Goal: Task Accomplishment & Management: Manage account settings

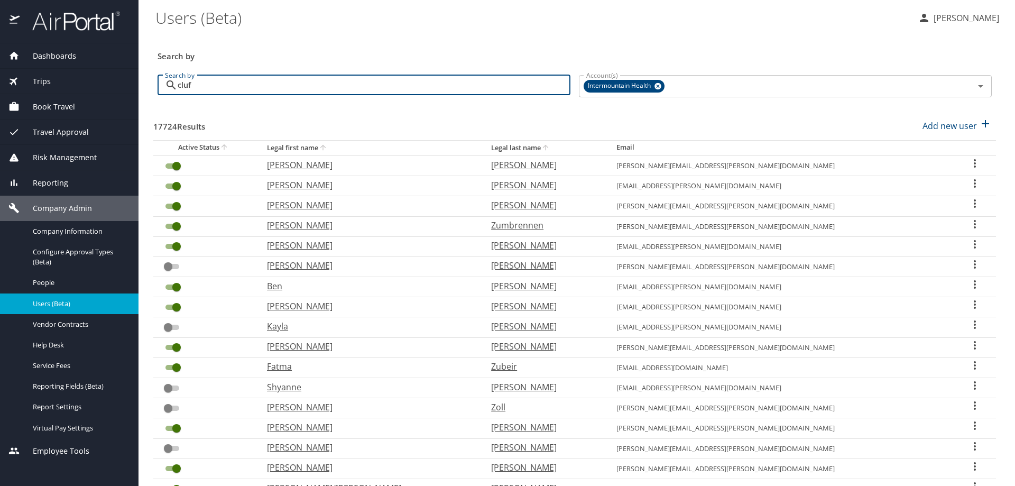
type input "[PERSON_NAME]"
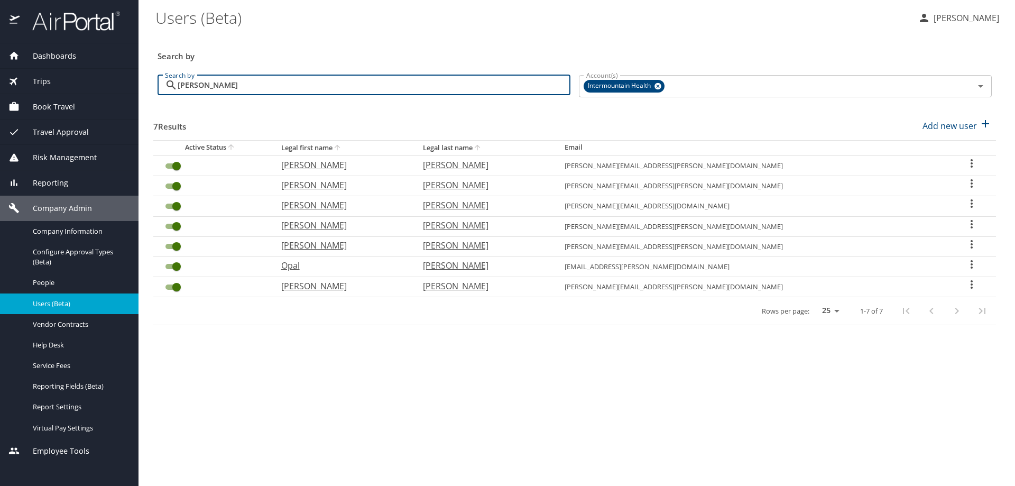
checkbox input "false"
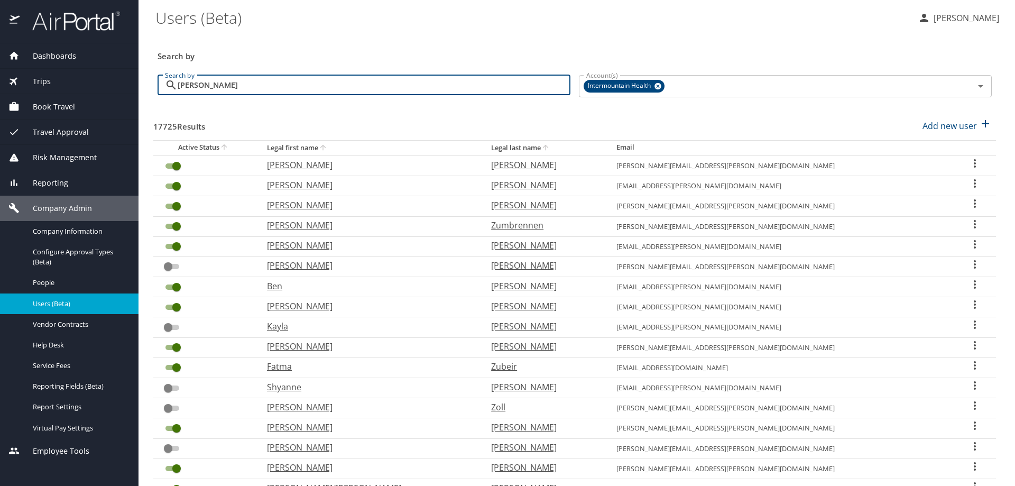
click at [224, 86] on input "[PERSON_NAME]" at bounding box center [374, 85] width 393 height 20
type input "[PERSON_NAME]"
checkbox input "true"
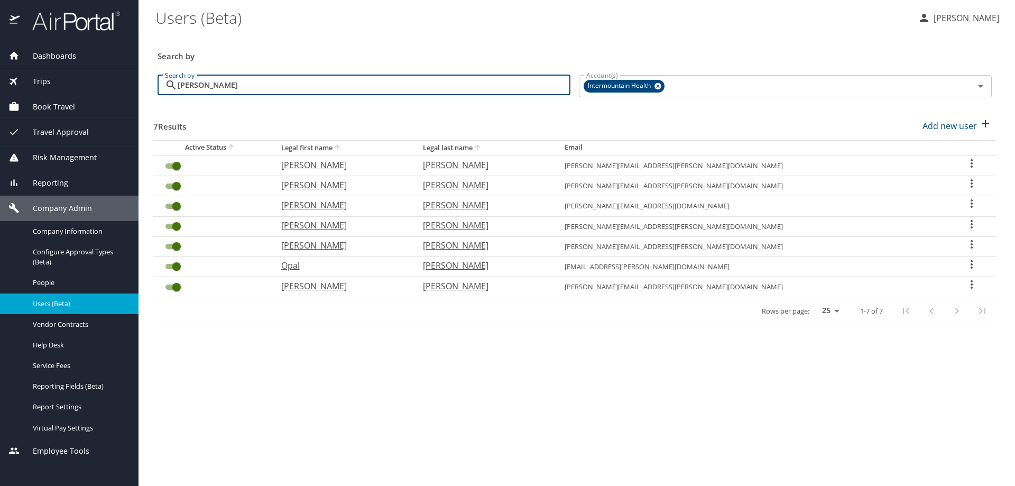
type input "[PERSON_NAME]"
click at [971, 264] on icon "User Search Table" at bounding box center [972, 264] width 2 height 8
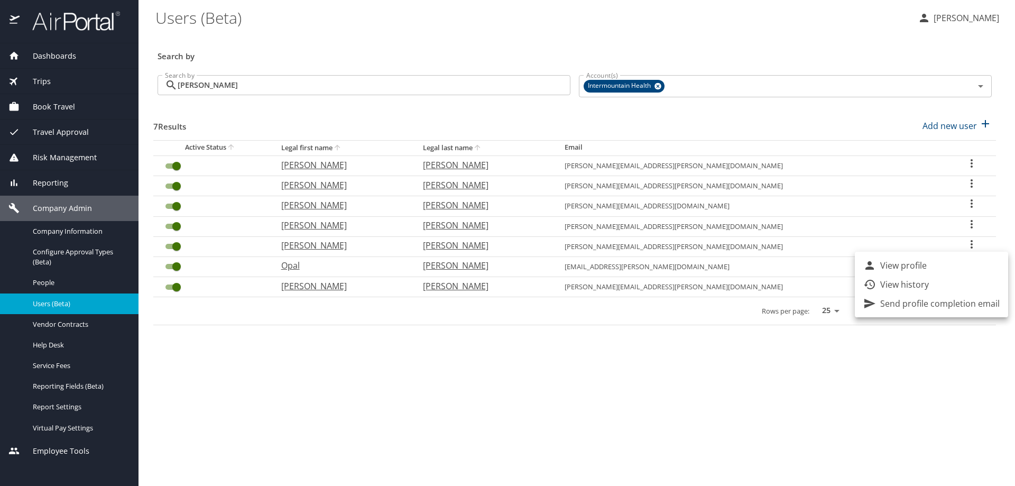
click at [963, 264] on li "View profile" at bounding box center [931, 265] width 153 height 19
select select "US"
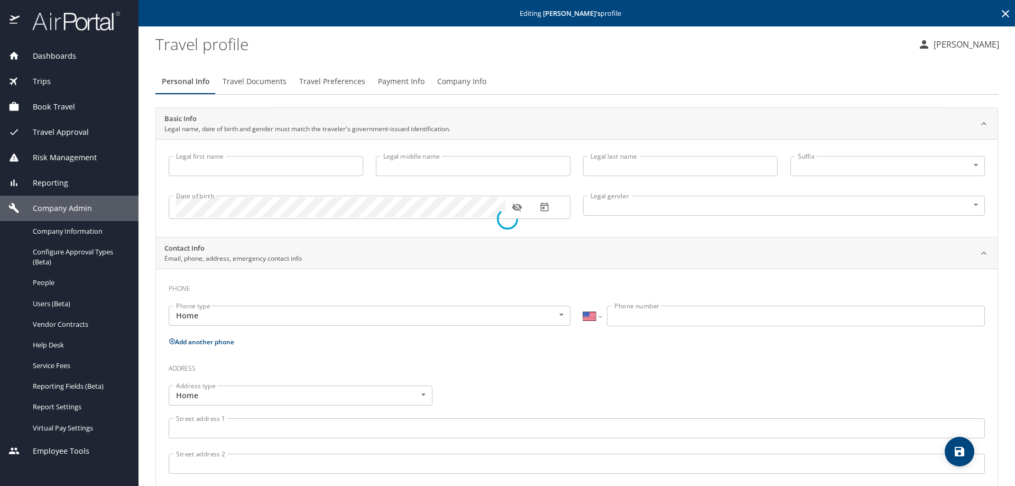
type input "Opal"
type input "[PERSON_NAME]"
type input "[DEMOGRAPHIC_DATA]"
type input "[PERSON_NAME]"
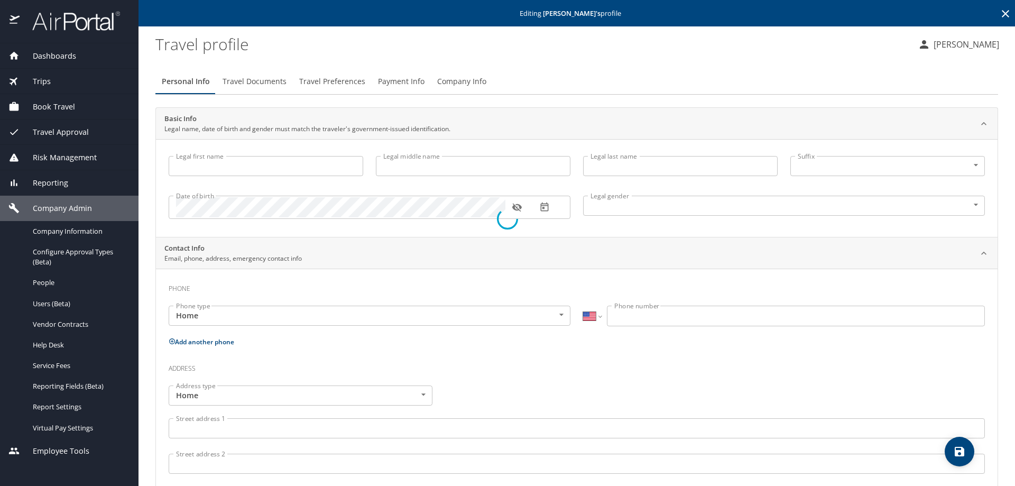
select select "AT"
type input "05253 1244"
select select "AT"
click at [452, 77] on span "Company Info" at bounding box center [461, 81] width 49 height 13
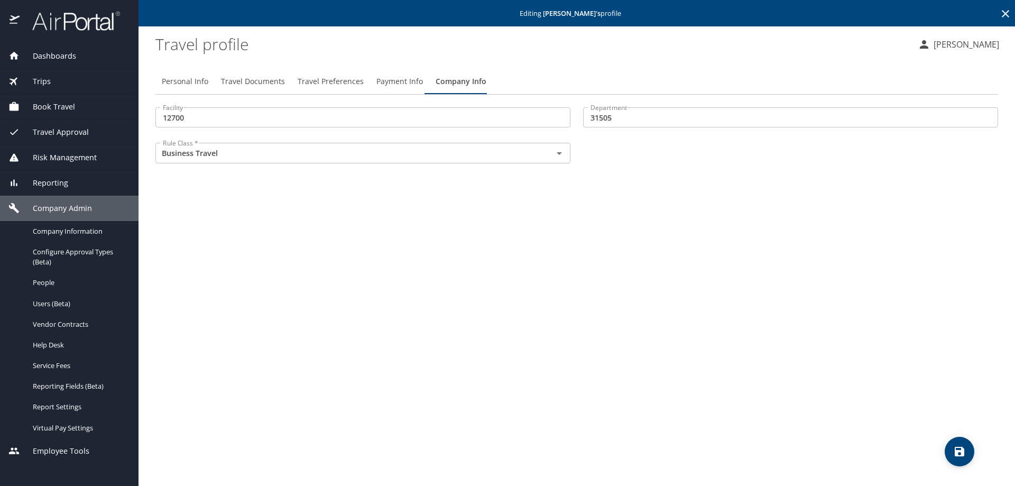
click at [406, 79] on span "Payment Info" at bounding box center [399, 81] width 47 height 13
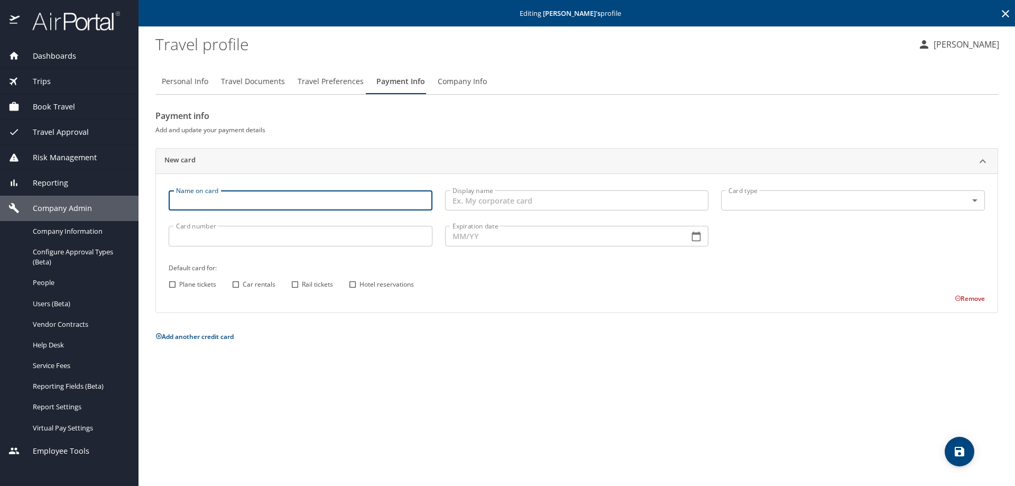
click at [209, 201] on input "Name on card" at bounding box center [301, 200] width 264 height 20
type input "[PERSON_NAME]"
click at [771, 201] on body "Dashboards AirPortal 360™ Manager My Travel Dashboard Trips Airtinerary® Lookup…" at bounding box center [507, 243] width 1015 height 486
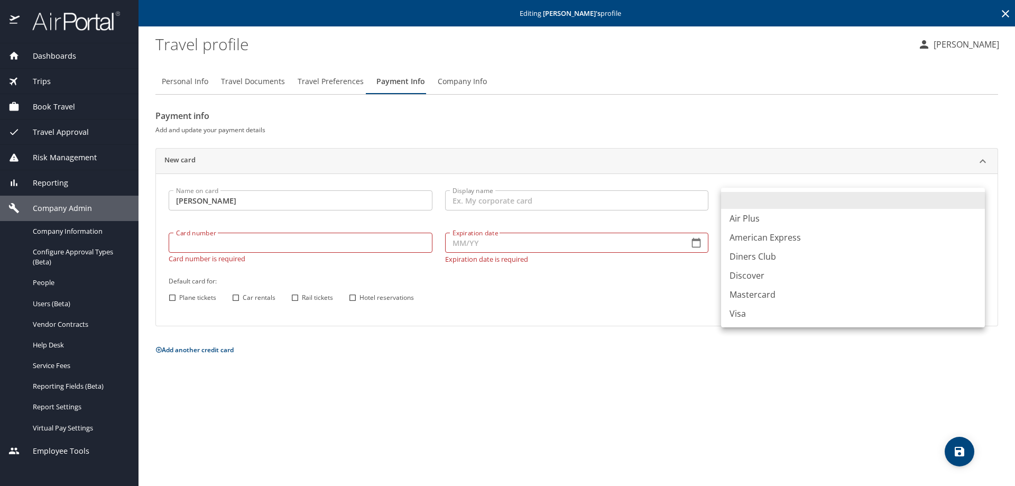
click at [738, 313] on li "Visa" at bounding box center [853, 313] width 264 height 19
type input "VI"
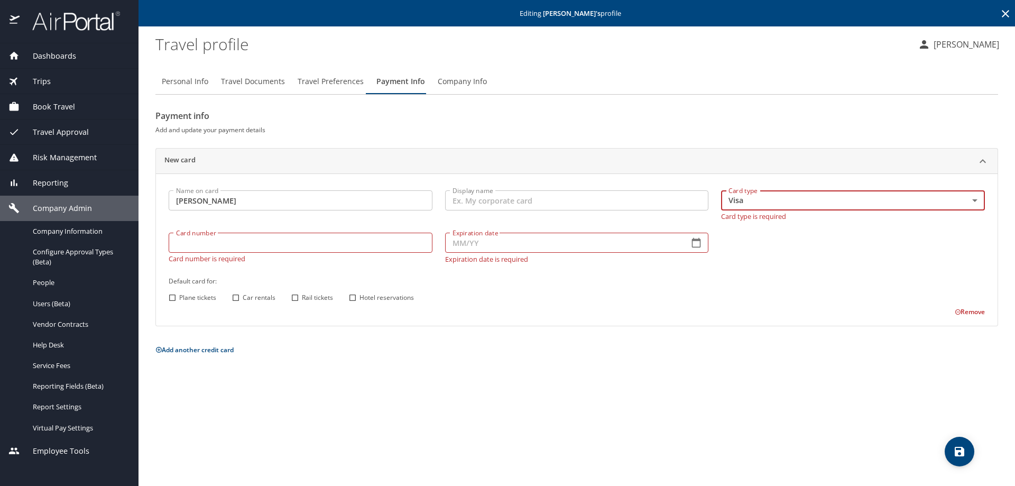
click at [201, 199] on input "[PERSON_NAME]" at bounding box center [301, 200] width 264 height 20
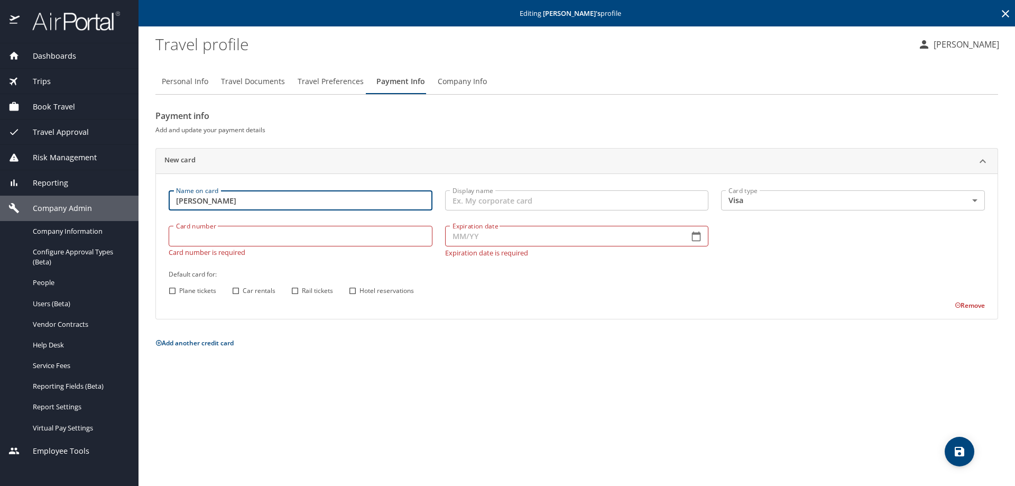
type input "[PERSON_NAME]"
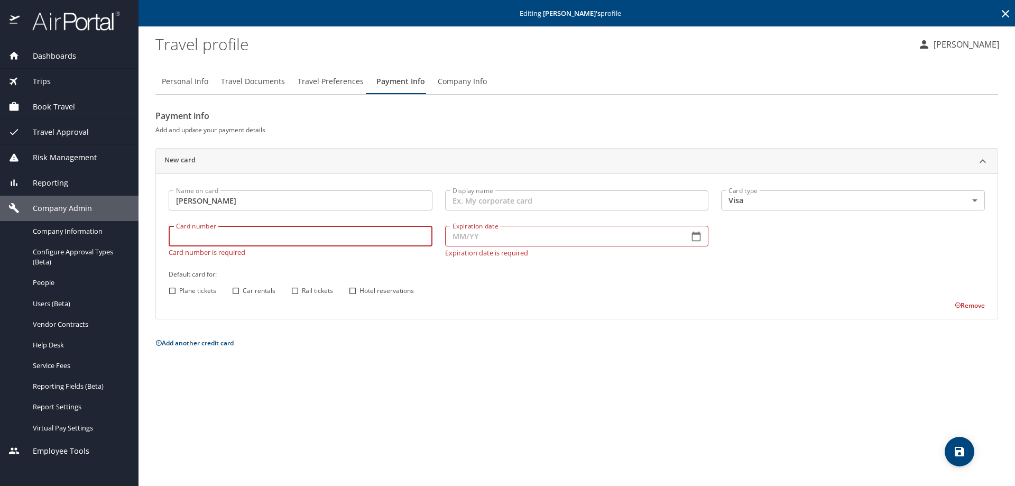
click at [177, 235] on input "Card number" at bounding box center [301, 236] width 264 height 20
click at [218, 237] on input "448559" at bounding box center [301, 236] width 264 height 20
type input "[CREDIT_CARD_NUMBER]"
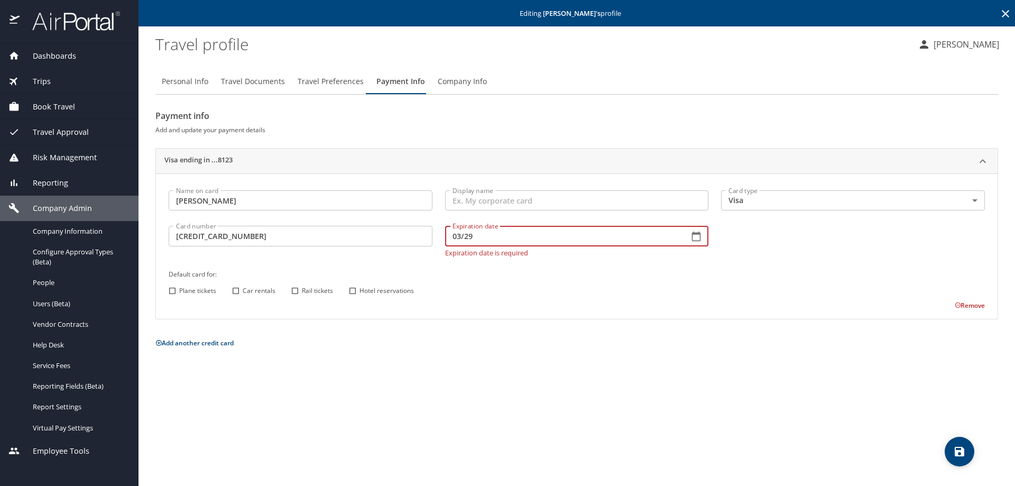
type input "03/29"
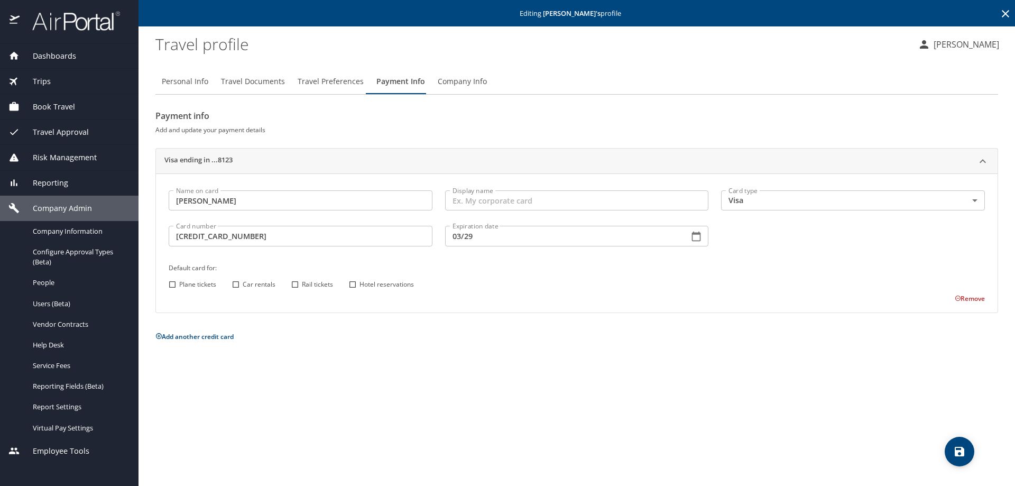
click at [171, 291] on div "Name on card [PERSON_NAME] Name on card Display name Display name Card type Vis…" at bounding box center [576, 243] width 829 height 119
click at [172, 284] on input "Plane tickets" at bounding box center [172, 285] width 14 height 14
checkbox input "true"
click at [232, 281] on input "Car rentals" at bounding box center [236, 285] width 14 height 14
checkbox input "true"
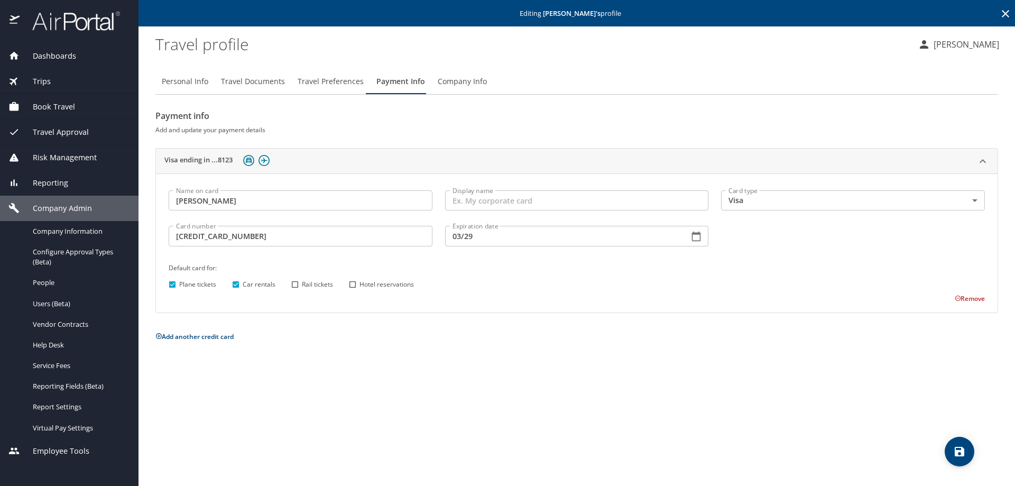
click at [354, 285] on input "Hotel reservations" at bounding box center [353, 285] width 14 height 14
checkbox input "true"
click at [950, 448] on span "save" at bounding box center [960, 451] width 30 height 13
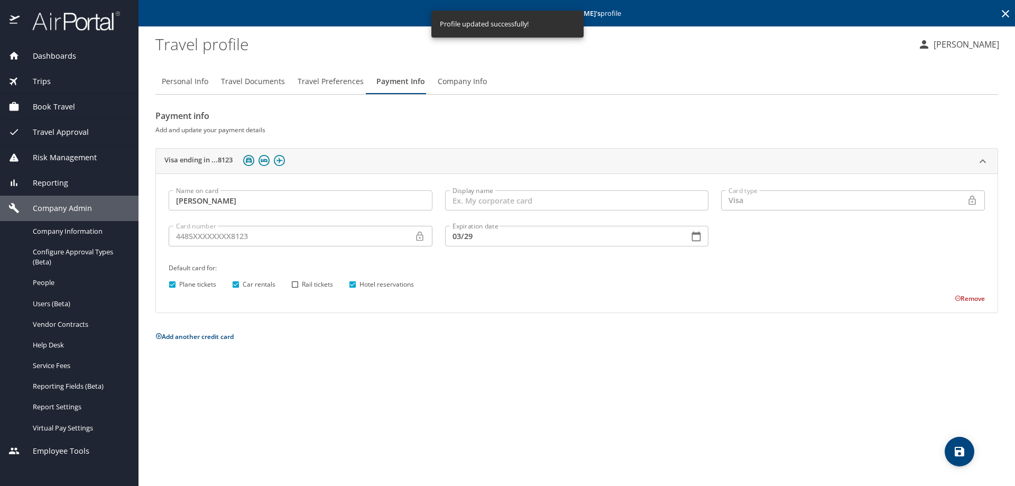
click at [1004, 16] on icon at bounding box center [1005, 13] width 13 height 13
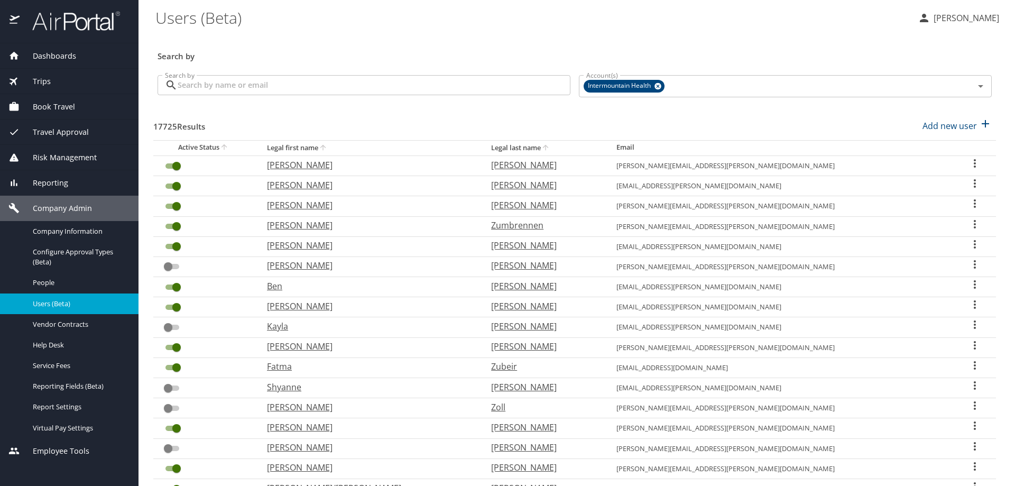
click at [217, 82] on input "Search by" at bounding box center [374, 85] width 393 height 20
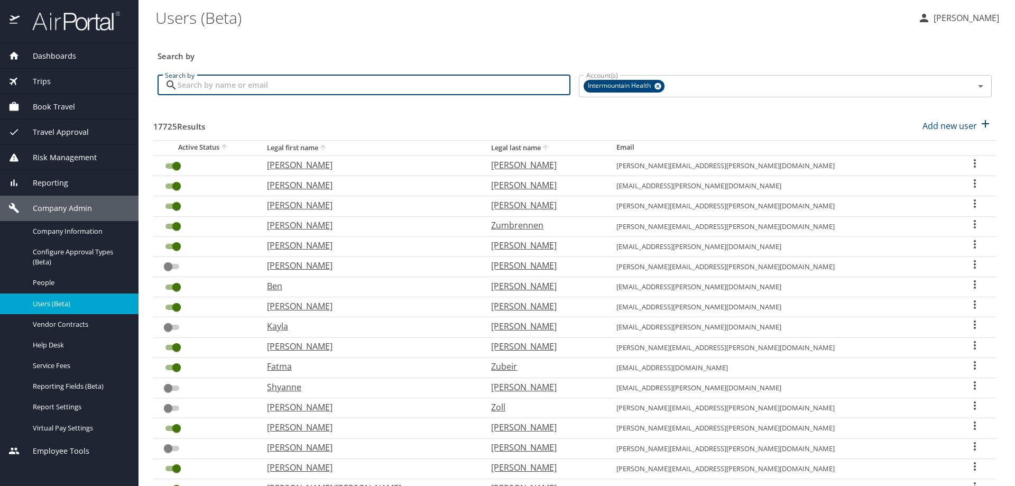
click at [207, 85] on input "Search by" at bounding box center [374, 85] width 393 height 20
type input "[PERSON_NAME]"
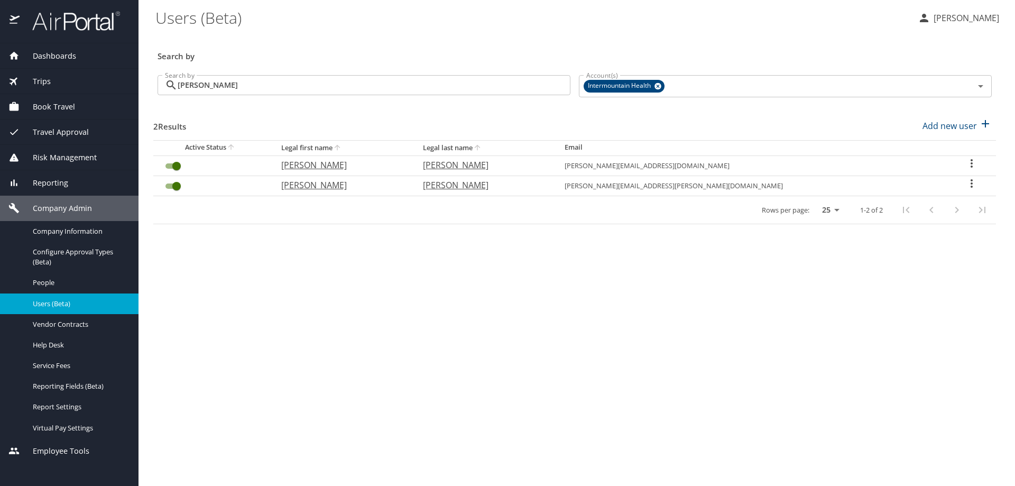
click at [965, 162] on icon "User Search Table" at bounding box center [971, 163] width 13 height 13
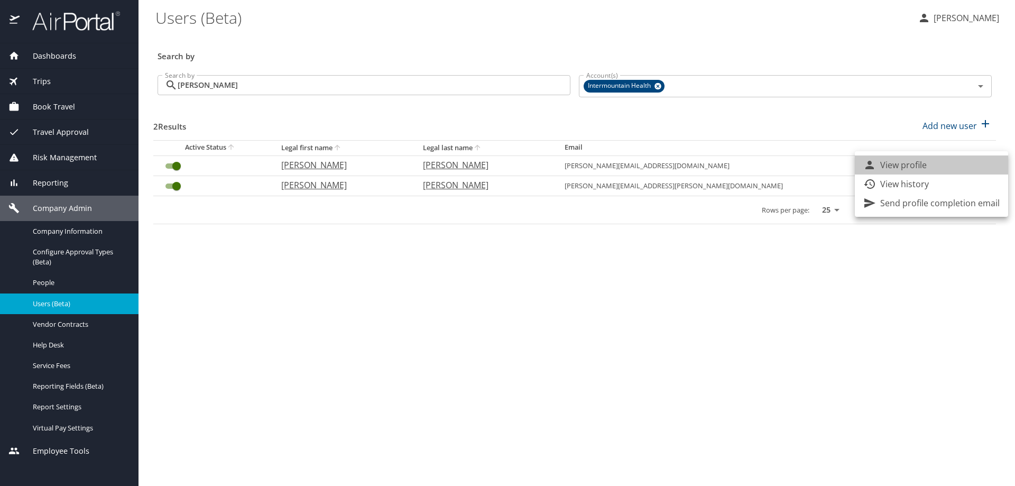
click at [945, 164] on li "View profile" at bounding box center [931, 164] width 153 height 19
select select "US"
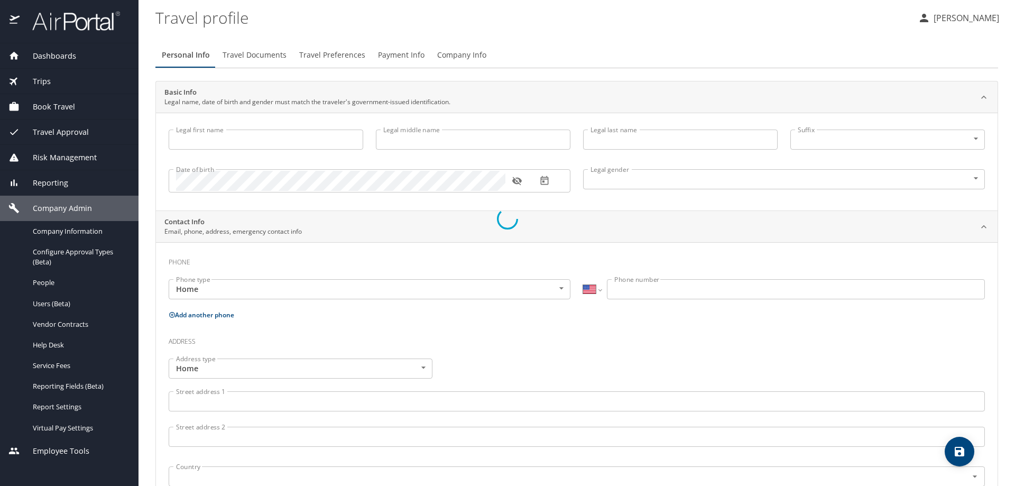
type input "[PERSON_NAME]"
type input "[DEMOGRAPHIC_DATA]"
type input "[PERSON_NAME]"
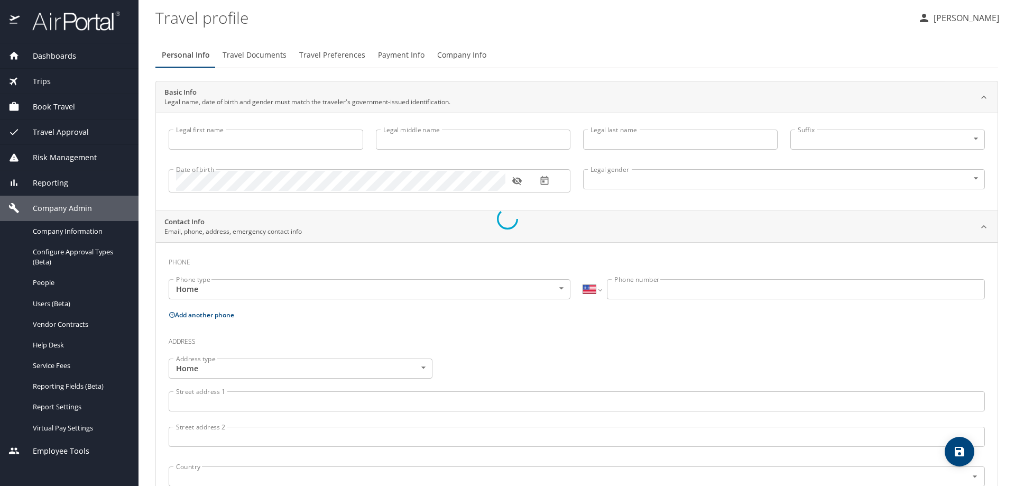
type input "[PERSON_NAME]"
type input "[PHONE_NUMBER]"
select select "US"
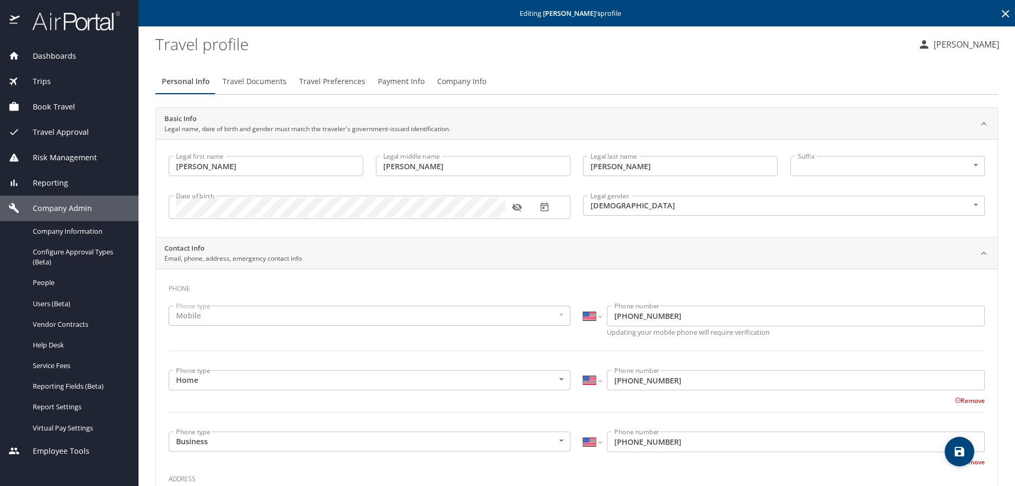
click at [410, 81] on span "Payment Info" at bounding box center [401, 81] width 47 height 13
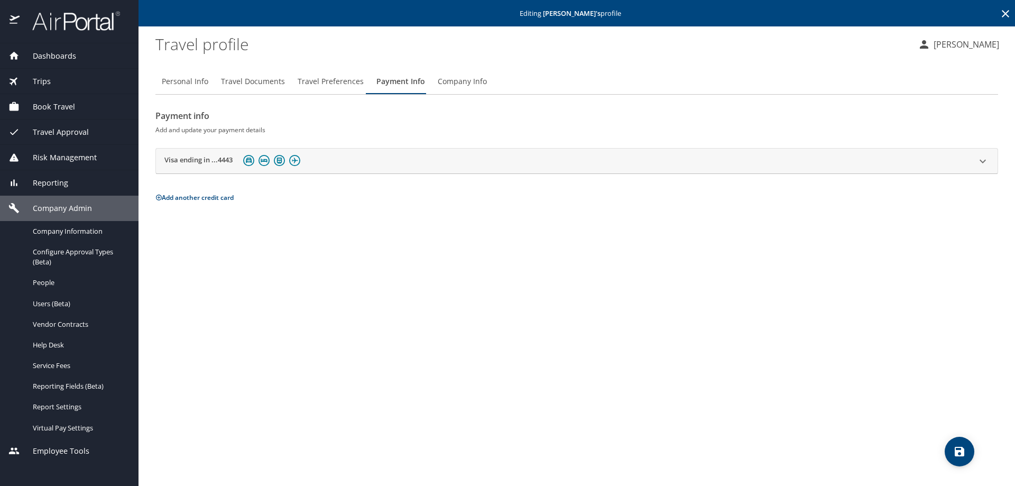
click at [982, 160] on icon at bounding box center [982, 161] width 13 height 13
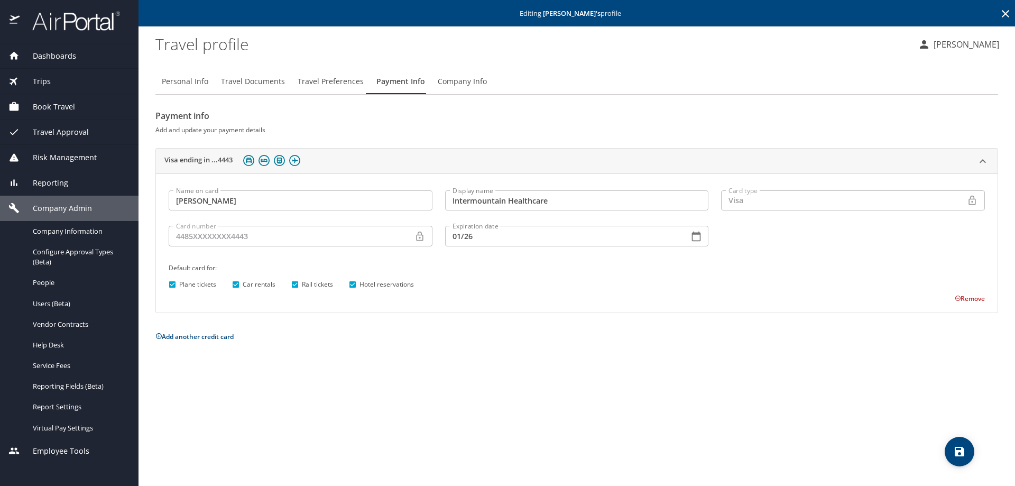
click at [964, 299] on button "Remove" at bounding box center [970, 298] width 30 height 9
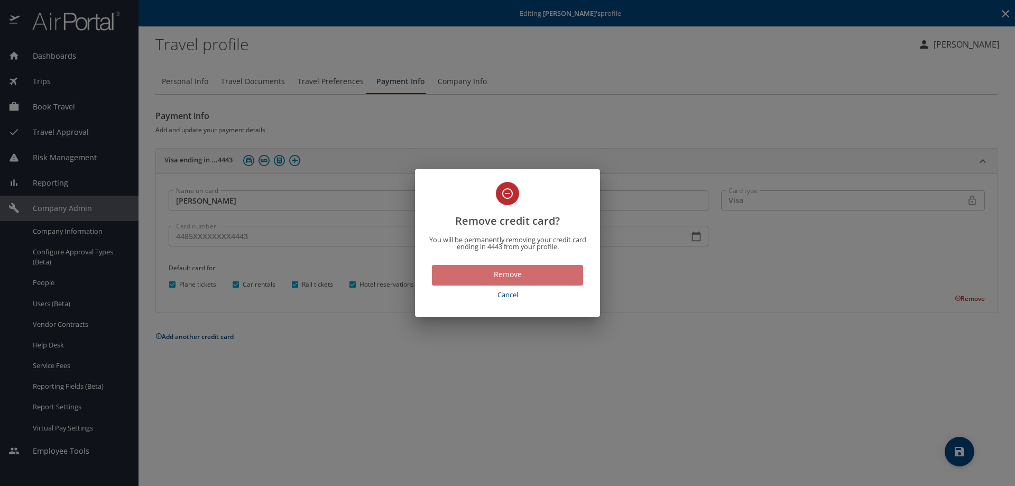
click at [478, 280] on span "Remove" at bounding box center [507, 274] width 134 height 13
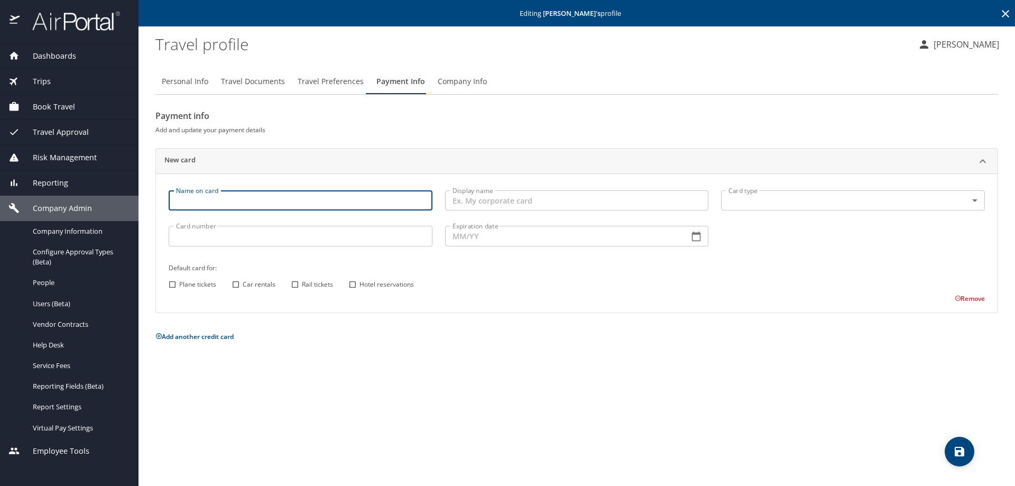
click at [190, 197] on input "Name on card" at bounding box center [301, 200] width 264 height 20
type input "[PERSON_NAME]"
click at [721, 204] on div "Card type ​ Card type" at bounding box center [853, 201] width 276 height 35
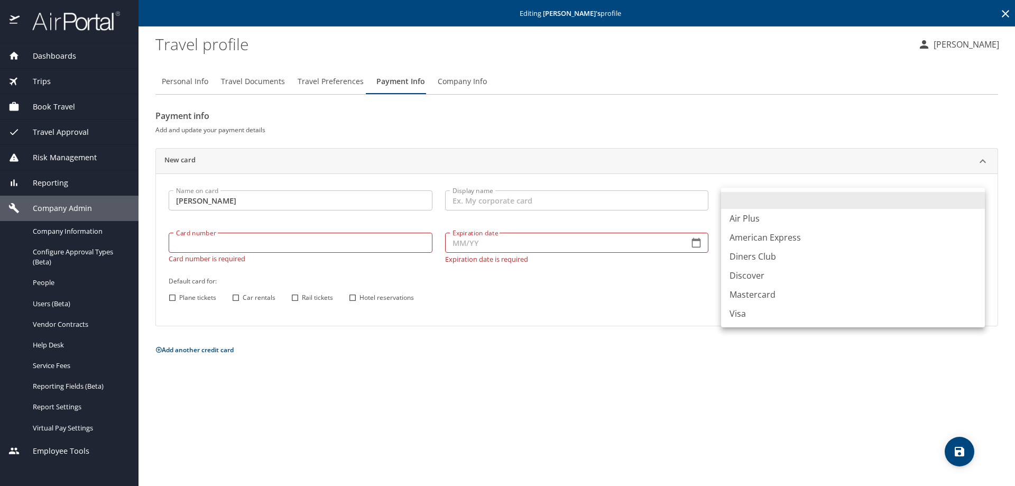
click at [731, 202] on body "Dashboards AirPortal 360™ Manager My Travel Dashboard Trips Airtinerary® Lookup…" at bounding box center [507, 243] width 1015 height 486
click at [746, 316] on li "Visa" at bounding box center [853, 313] width 264 height 19
type input "VI"
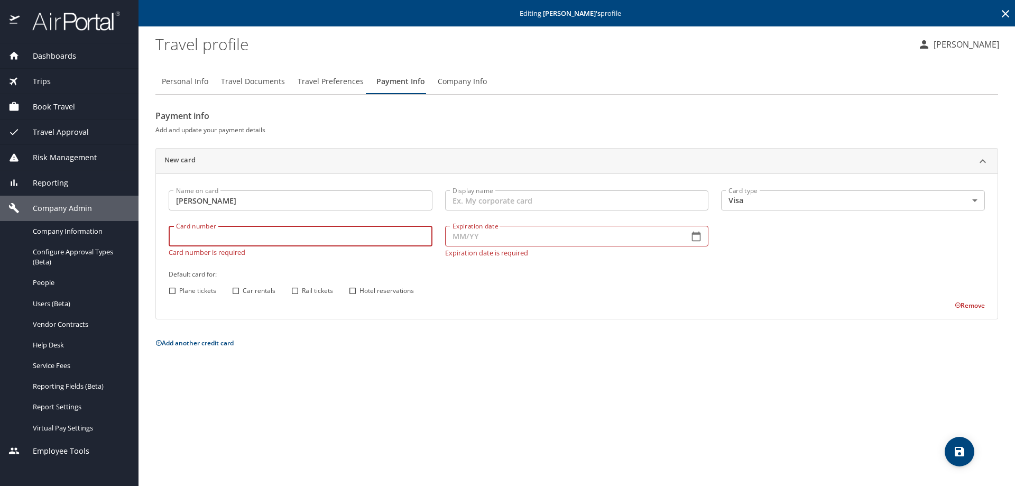
click at [183, 244] on input "Card number" at bounding box center [301, 236] width 264 height 20
type input "[CREDIT_CARD_NUMBER]"
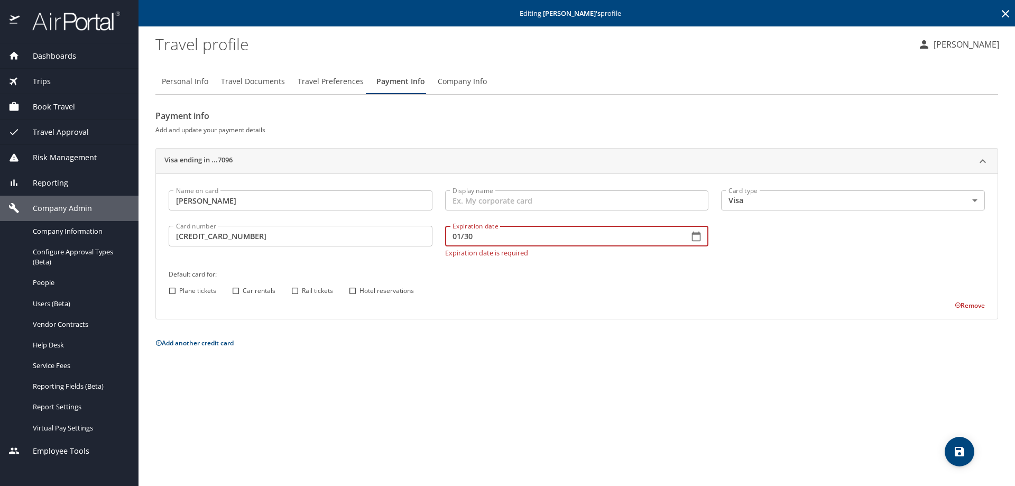
type input "01/30"
click at [171, 289] on input "Plane tickets" at bounding box center [172, 291] width 14 height 14
checkbox input "true"
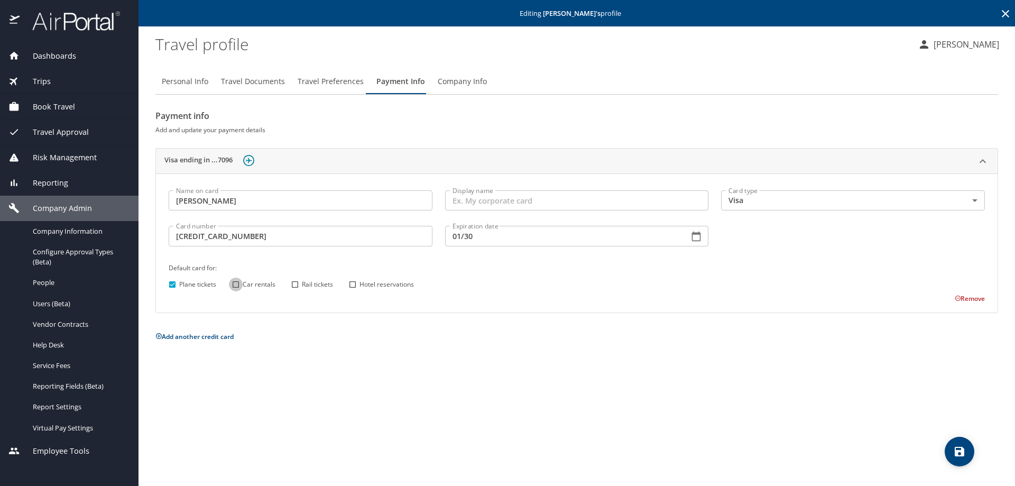
click at [235, 287] on input "Car rentals" at bounding box center [236, 285] width 14 height 14
checkbox input "true"
click at [352, 284] on input "Hotel reservations" at bounding box center [353, 285] width 14 height 14
checkbox input "true"
click at [960, 449] on icon "save" at bounding box center [959, 451] width 13 height 13
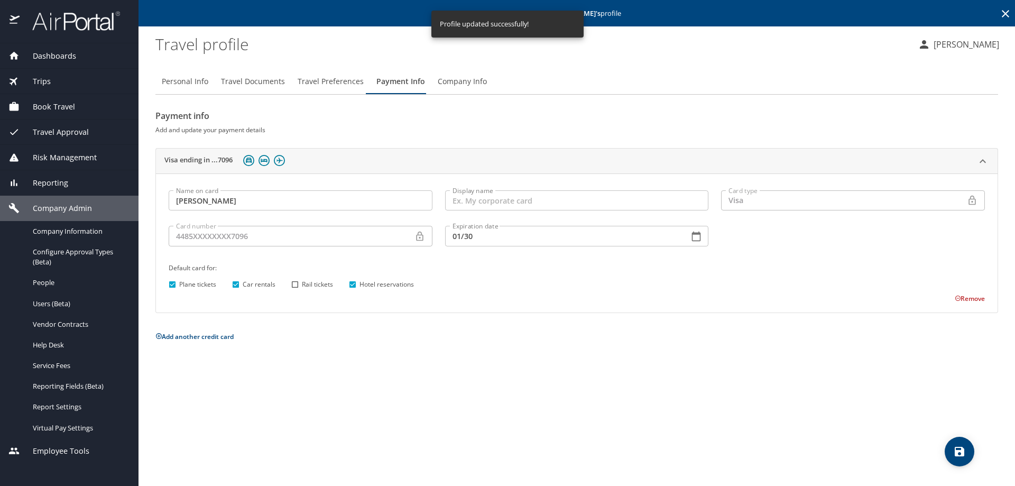
click at [1006, 12] on icon at bounding box center [1005, 13] width 13 height 13
